Goal: Information Seeking & Learning: Learn about a topic

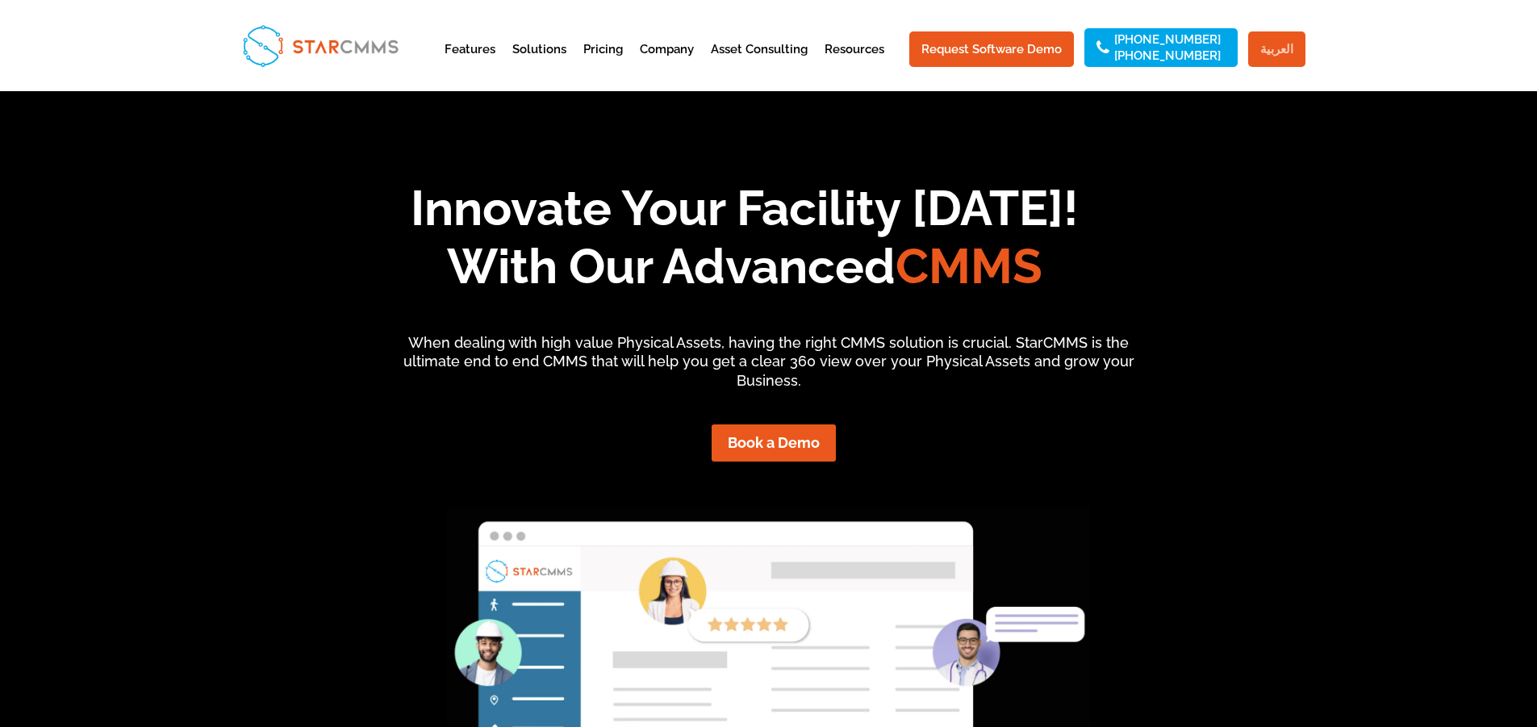
click at [1280, 35] on link "العربية" at bounding box center [1276, 49] width 57 height 36
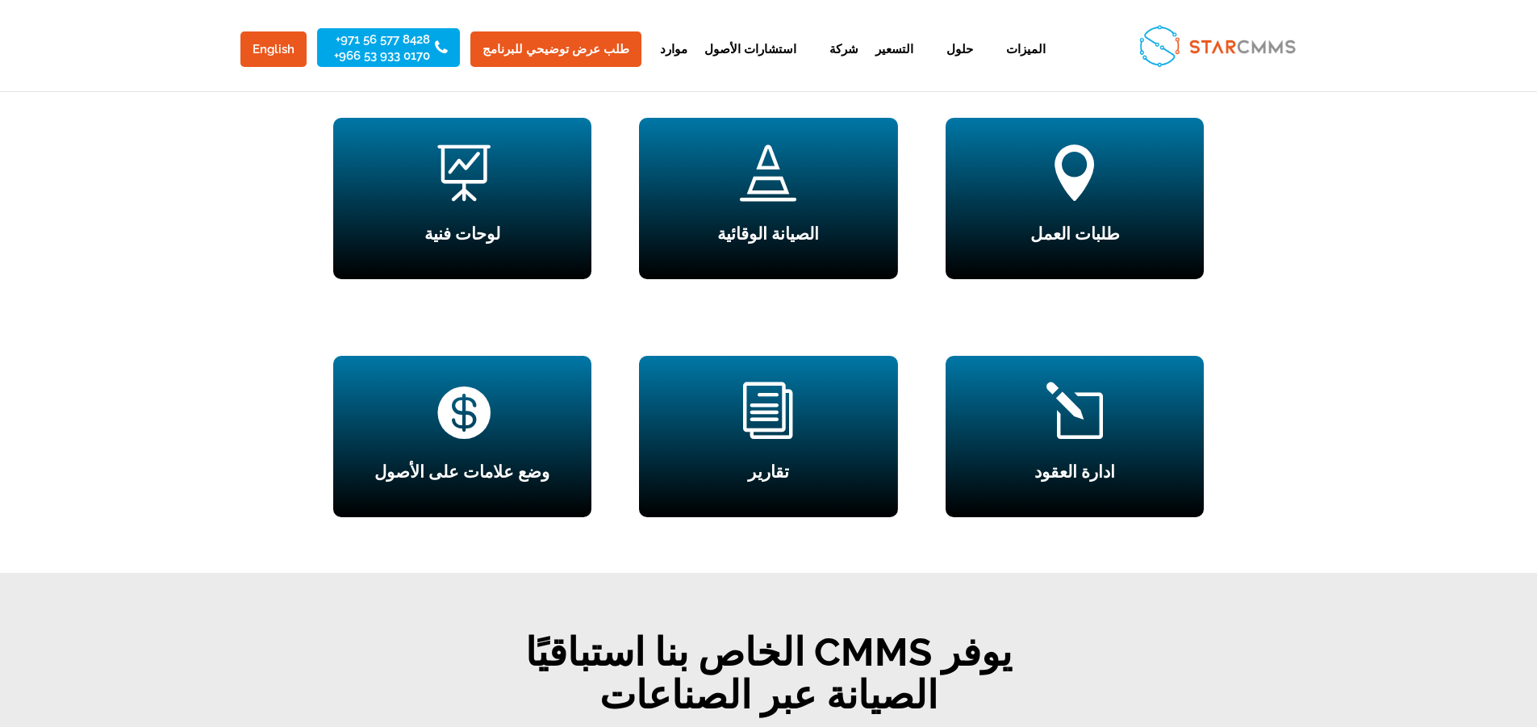
scroll to position [1533, 0]
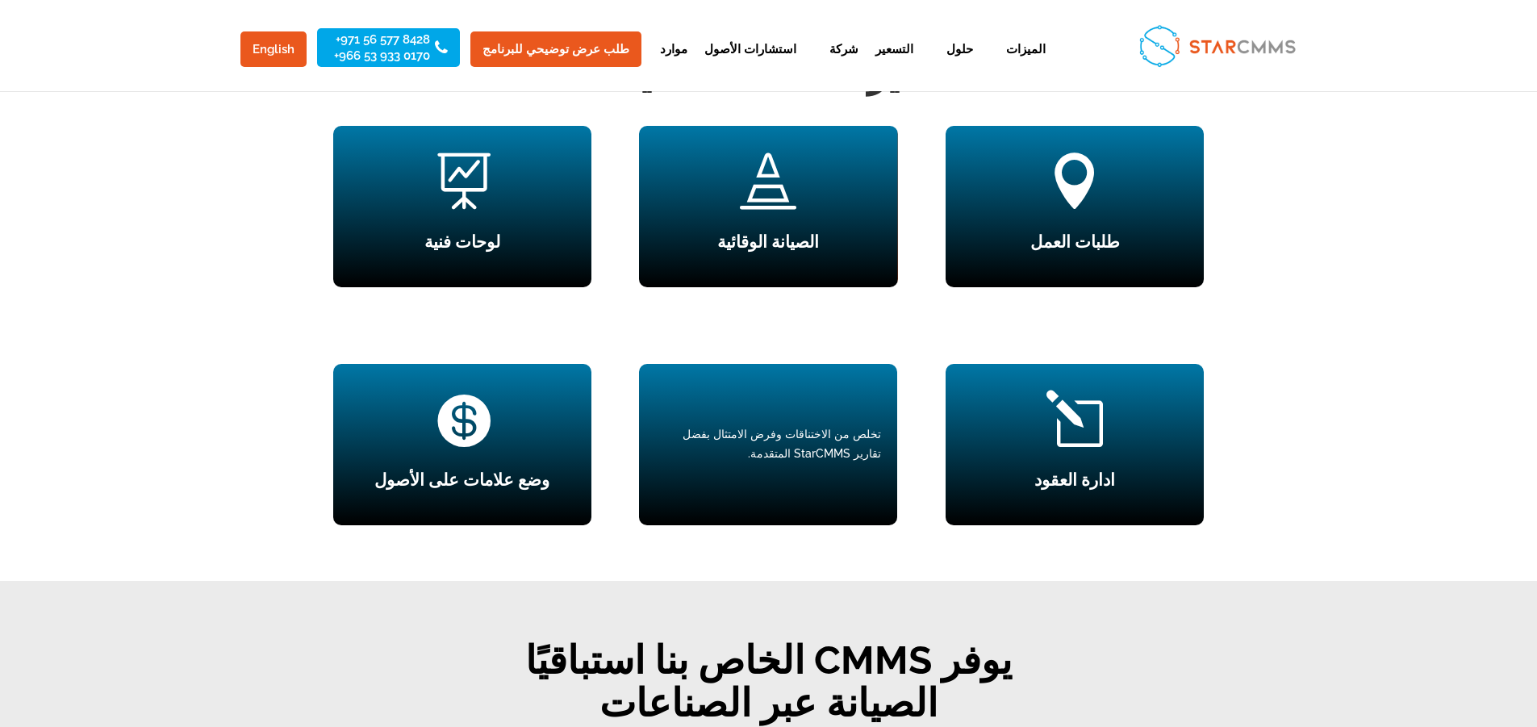
click at [784, 407] on div "i تقارير تخلص من الاختناقات وفرض الامتثال بفضل تقارير StarCMMS المتقدمة." at bounding box center [768, 444] width 258 height 161
click at [830, 437] on p "تخلص من الاختناقات وفرض الامتثال بفضل تقارير StarCMMS المتقدمة." at bounding box center [768, 444] width 226 height 39
click at [748, 436] on p "تخلص من الاختناقات وفرض الامتثال بفضل تقارير StarCMMS المتقدمة." at bounding box center [768, 444] width 226 height 39
click at [862, 425] on p "تخلص من الاختناقات وفرض الامتثال بفضل تقارير StarCMMS المتقدمة." at bounding box center [768, 444] width 226 height 39
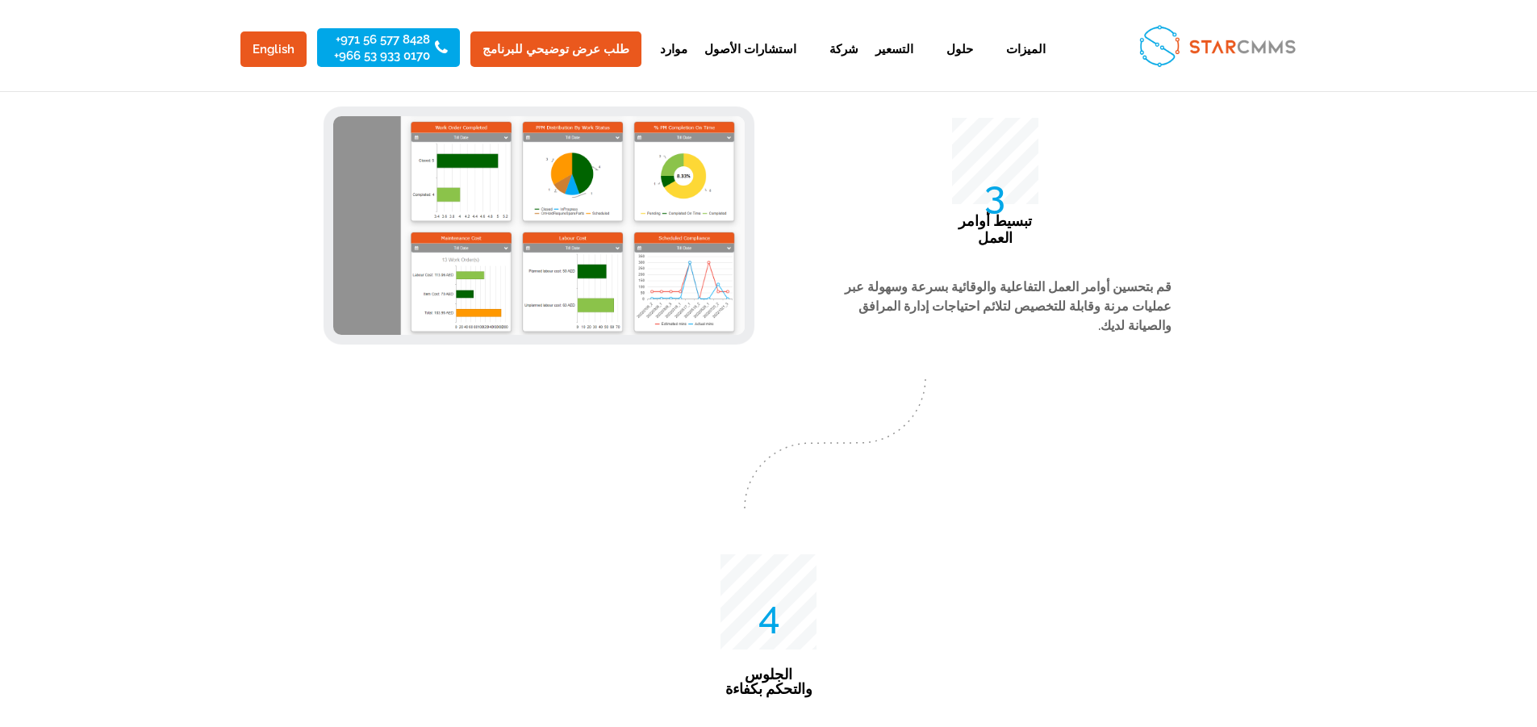
scroll to position [3096, 0]
